Goal: Information Seeking & Learning: Understand process/instructions

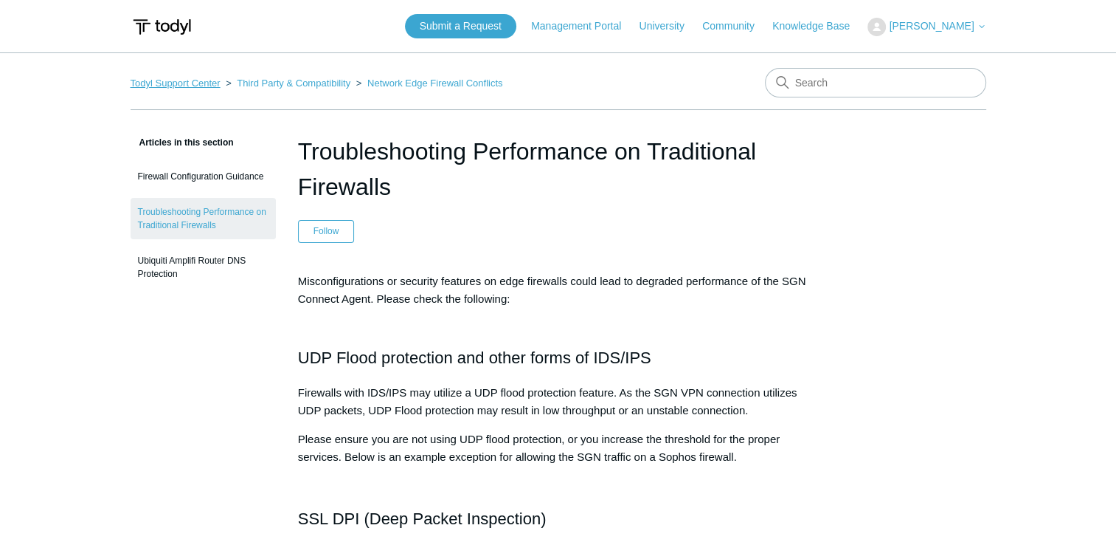
click at [195, 83] on link "Todyl Support Center" at bounding box center [176, 82] width 90 height 11
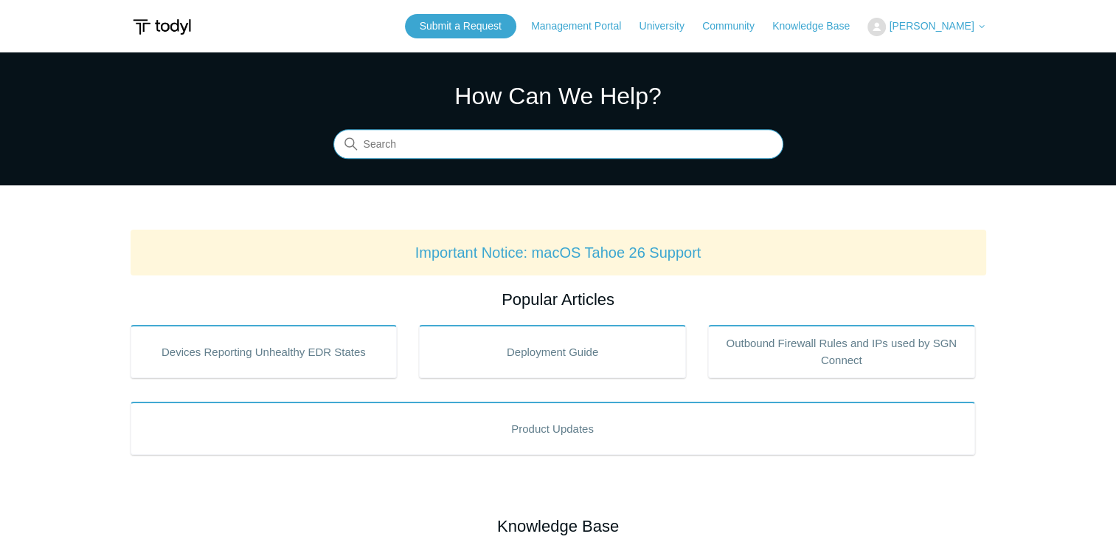
click at [664, 131] on input "Search" at bounding box center [559, 145] width 450 height 30
type input "install mac"
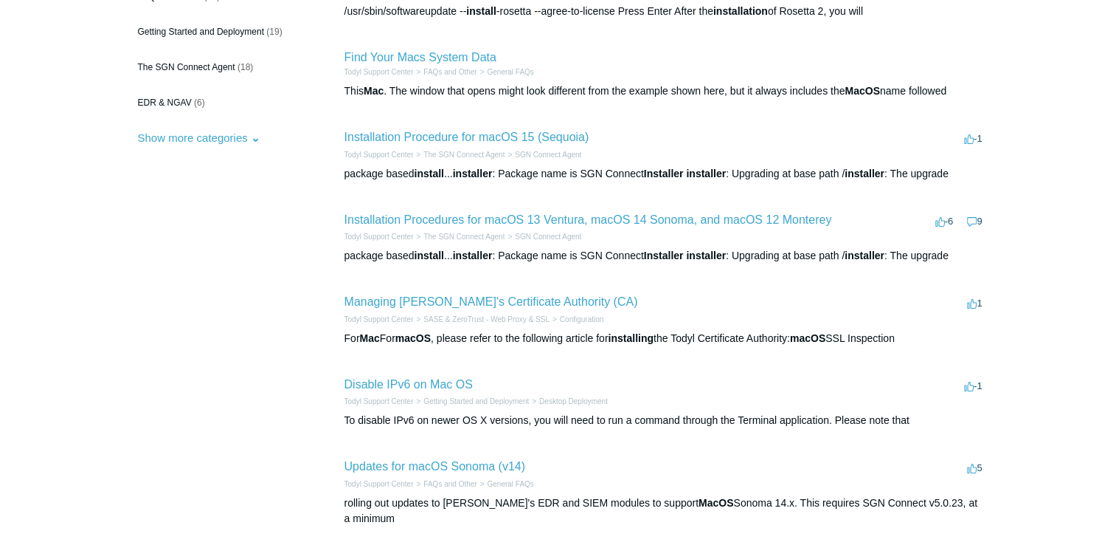
scroll to position [295, 0]
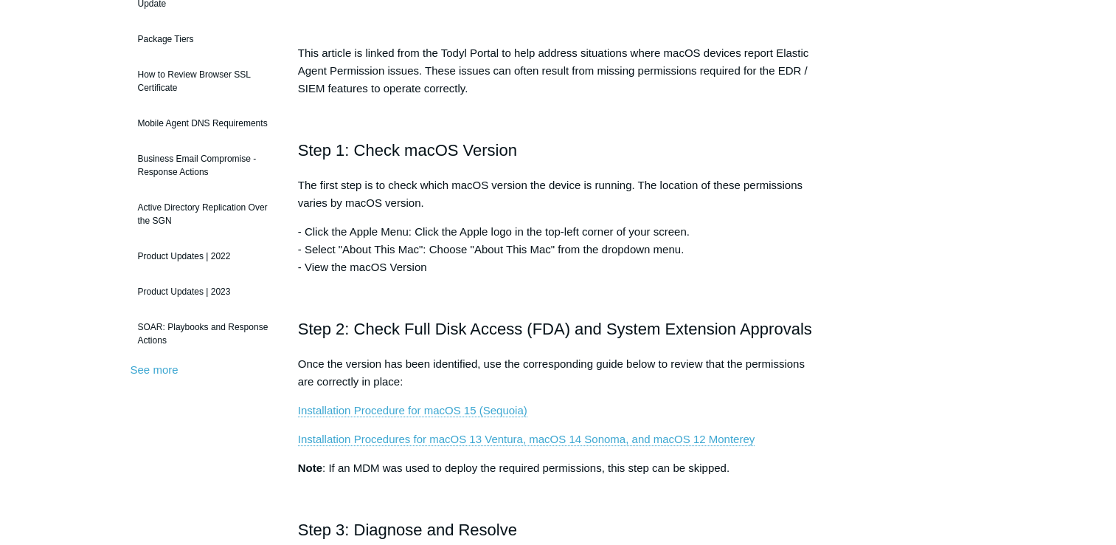
scroll to position [295, 0]
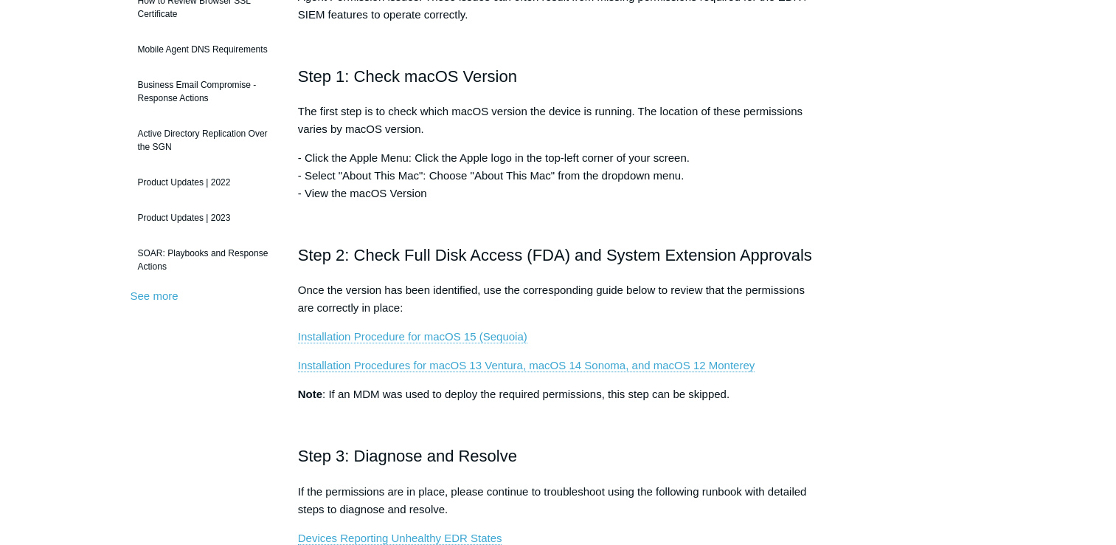
click at [463, 328] on p "Installation Procedure for macOS 15 (Sequoia)" at bounding box center [558, 337] width 521 height 18
click at [460, 336] on link "Installation Procedure for macOS 15 (Sequoia)" at bounding box center [412, 336] width 229 height 13
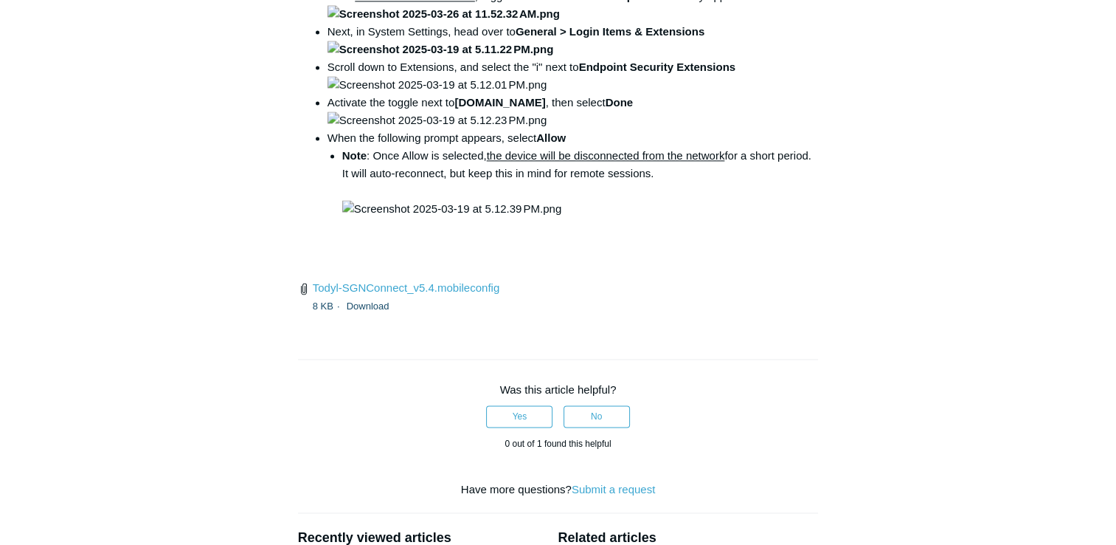
scroll to position [2140, 0]
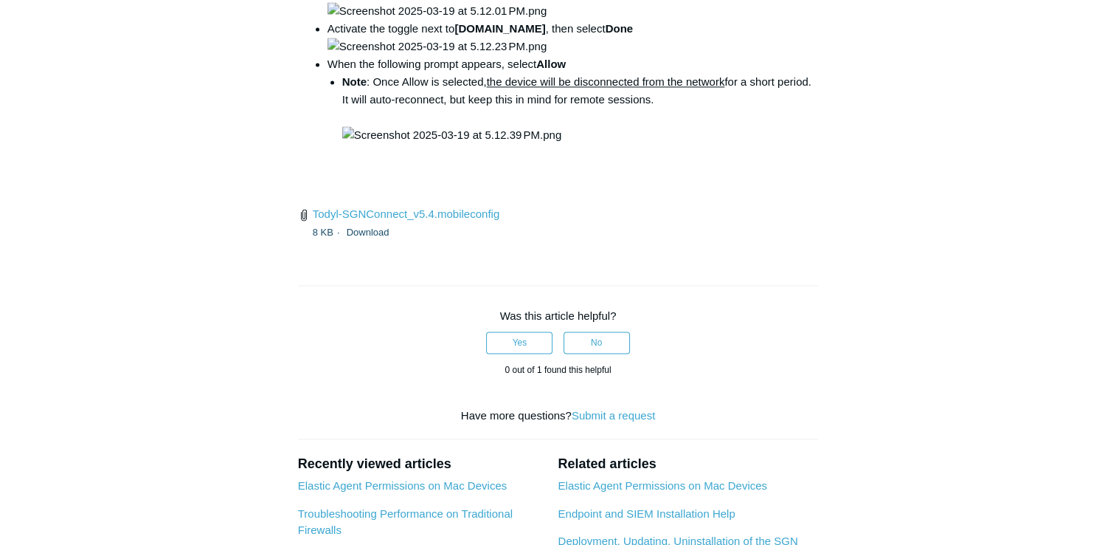
drag, startPoint x: 505, startPoint y: 336, endPoint x: 729, endPoint y: 338, distance: 224.3
copy code "open /Library/PrivilegedHelperTools/"
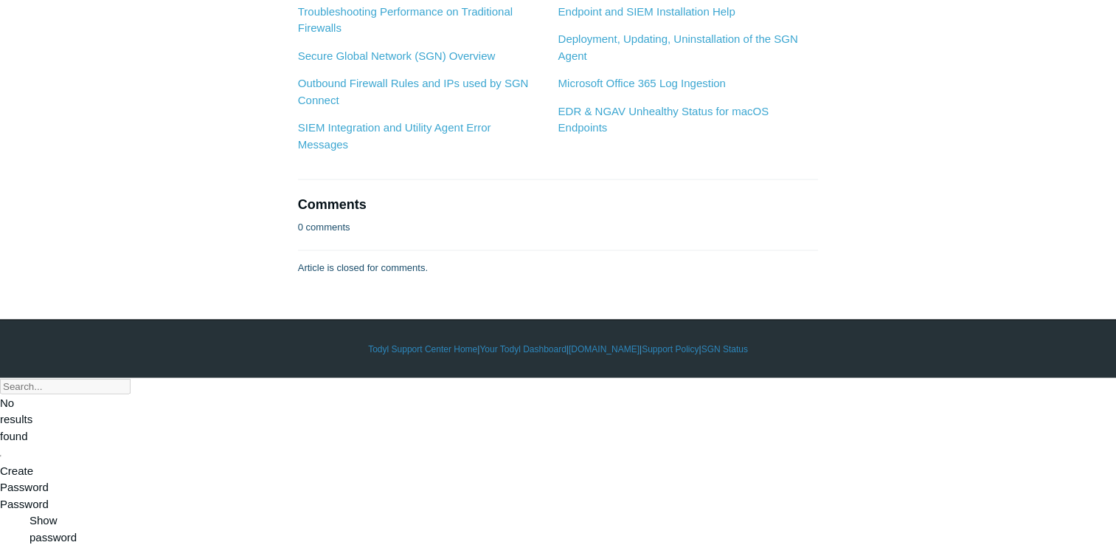
scroll to position [4722, 0]
